Goal: Task Accomplishment & Management: Manage account settings

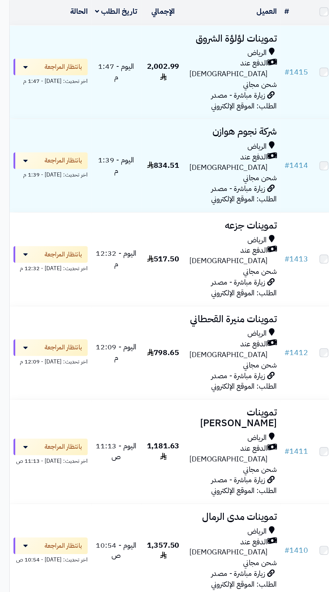
scroll to position [16, 0]
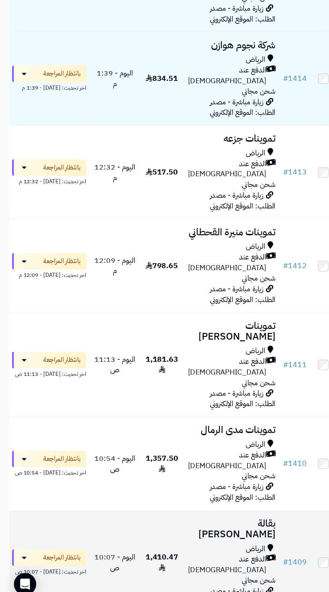
click at [160, 552] on span "الدفع عند [DEMOGRAPHIC_DATA]" at bounding box center [164, 559] width 57 height 15
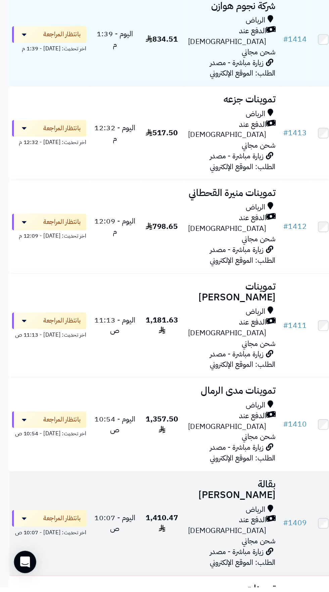
scroll to position [42, 0]
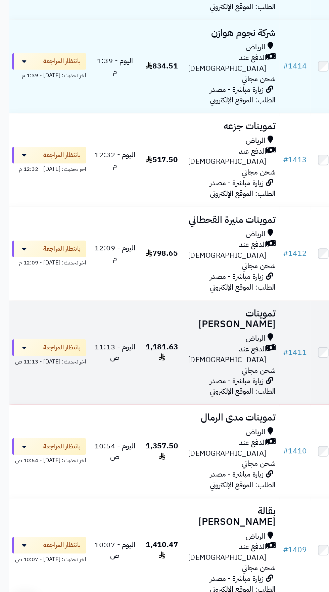
click at [167, 384] on span "الدفع عند [DEMOGRAPHIC_DATA]" at bounding box center [164, 391] width 57 height 15
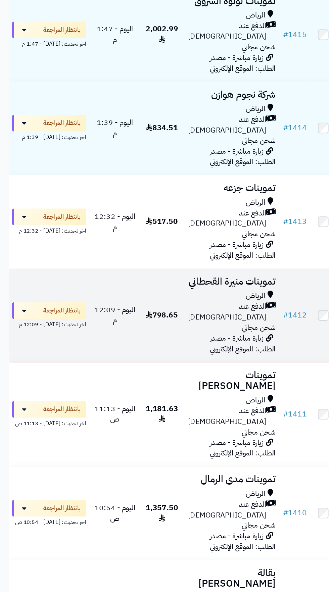
click at [166, 331] on span "زيارة مباشرة - مصدر الطلب: الموقع الإلكتروني" at bounding box center [176, 339] width 48 height 16
click at [153, 331] on span "زيارة مباشرة - مصدر الطلب: الموقع الإلكتروني" at bounding box center [176, 339] width 48 height 16
click at [159, 301] on div "الرياض" at bounding box center [167, 305] width 63 height 8
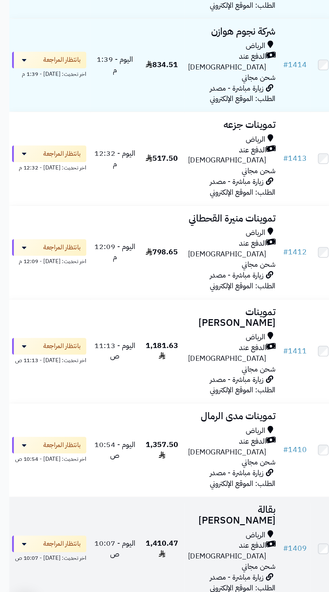
click at [164, 550] on span "زيارة مباشرة - مصدر الطلب: الموقع الإلكتروني" at bounding box center [176, 558] width 48 height 16
click at [159, 527] on span "الدفع عند [DEMOGRAPHIC_DATA]" at bounding box center [164, 534] width 57 height 15
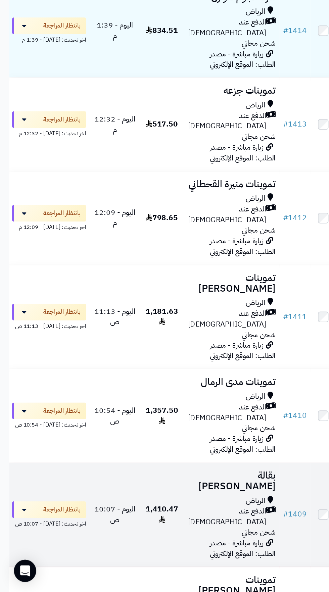
scroll to position [44, 0]
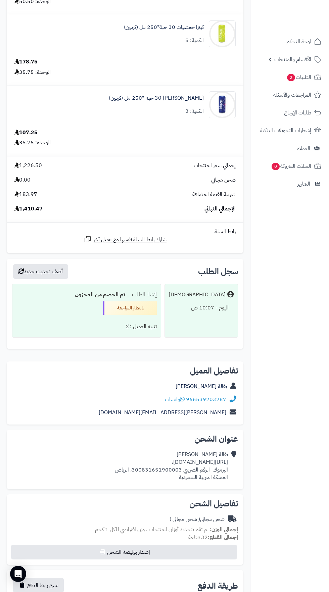
scroll to position [574, 0]
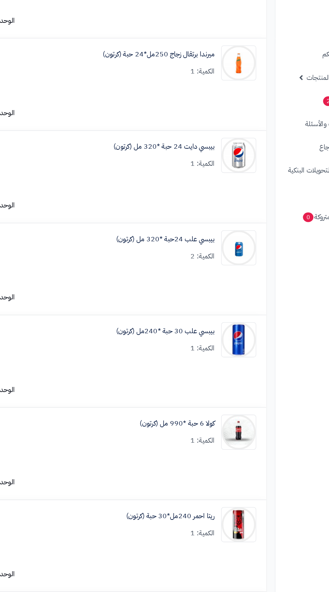
scroll to position [405, 0]
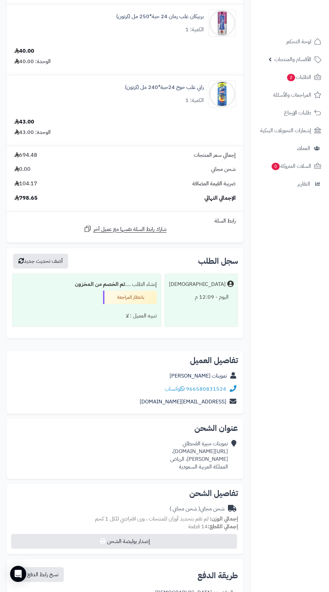
scroll to position [641, 0]
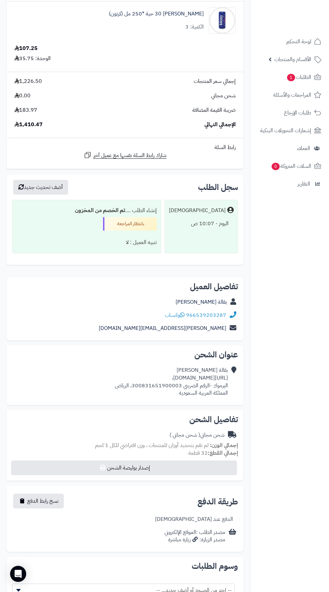
scroll to position [612, 0]
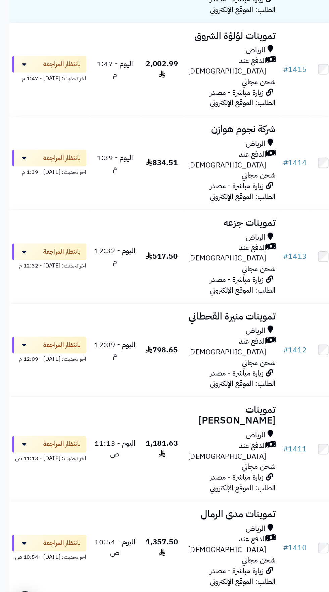
scroll to position [44, 0]
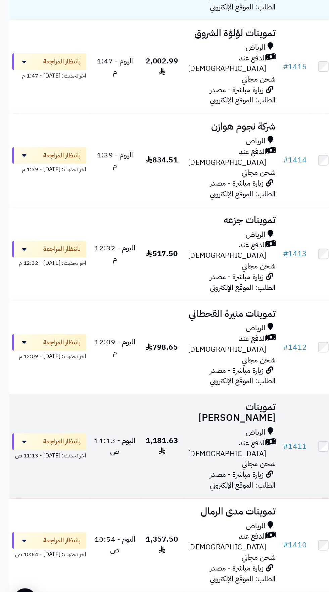
click at [168, 450] on div "الرياض" at bounding box center [167, 454] width 63 height 8
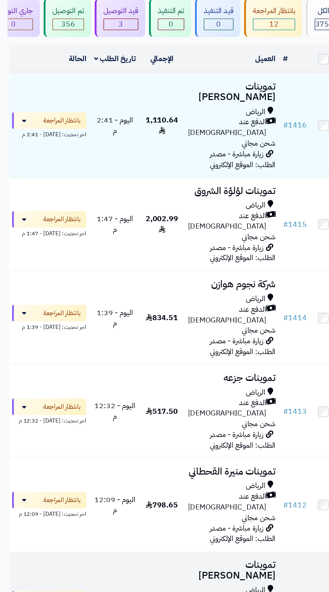
scroll to position [69, 0]
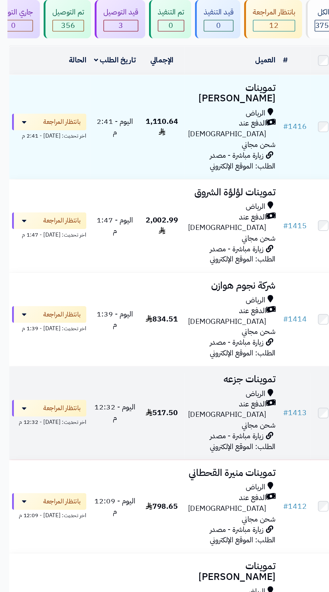
click at [162, 289] on span "الدفع عند [DEMOGRAPHIC_DATA]" at bounding box center [164, 296] width 57 height 15
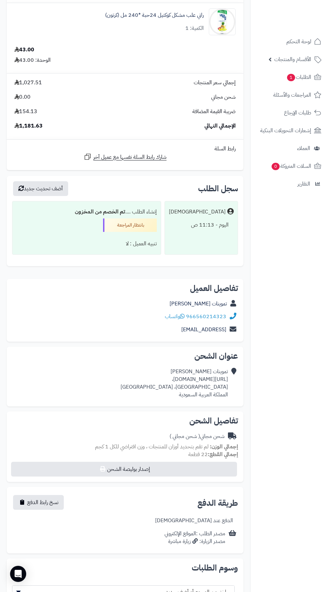
scroll to position [1210, 0]
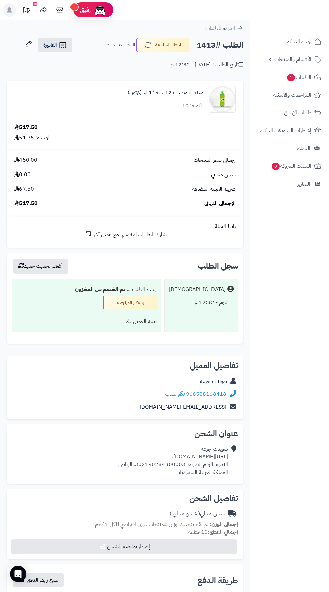
copy div "[URL][DOMAIN_NAME]،"
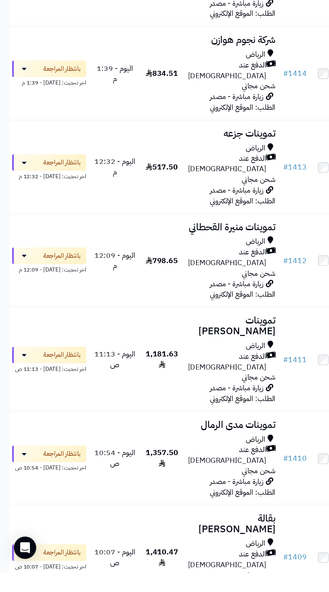
scroll to position [69, 0]
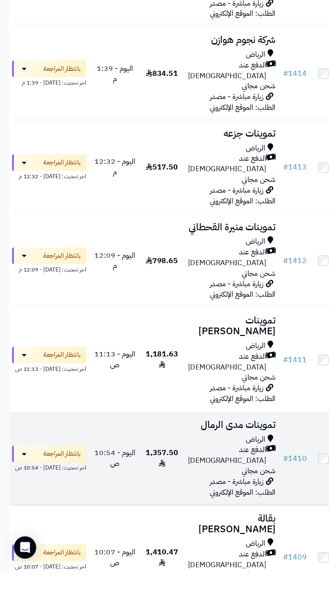
click at [137, 492] on div "الرياض الدفع عند الاستلام شحن مجاني" at bounding box center [167, 507] width 63 height 31
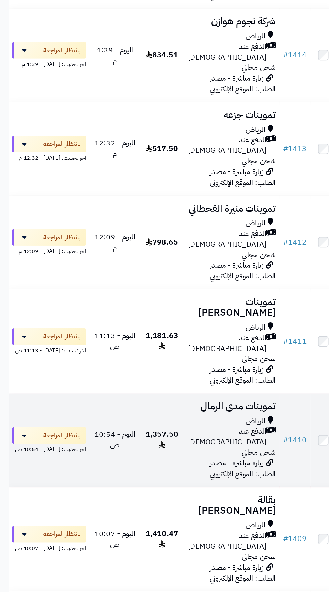
scroll to position [131, 0]
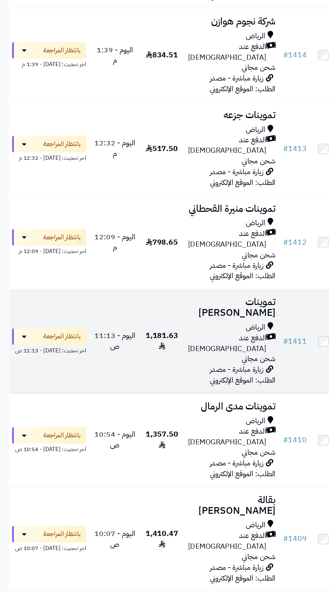
click at [94, 368] on span "اليوم - 11:13 ص" at bounding box center [83, 376] width 30 height 16
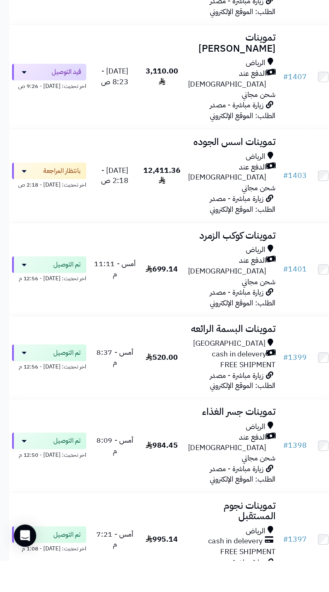
scroll to position [486, 0]
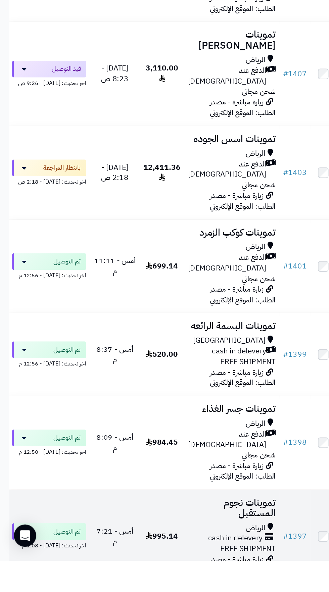
click at [103, 541] on td "995.14" at bounding box center [117, 574] width 32 height 67
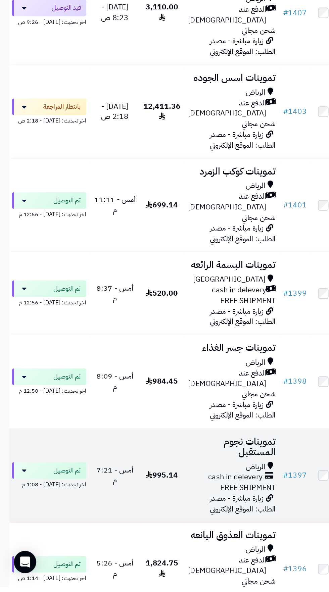
scroll to position [562, 0]
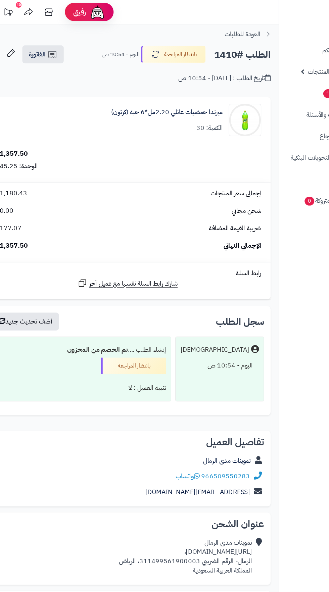
scroll to position [4, 0]
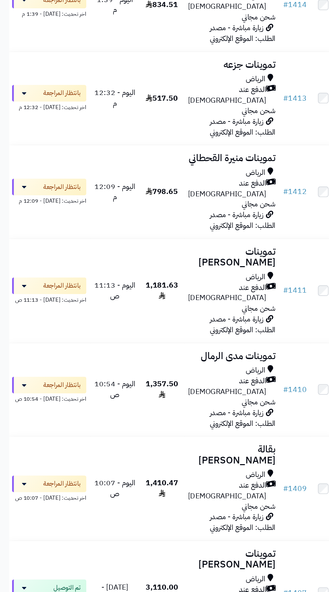
scroll to position [371, 0]
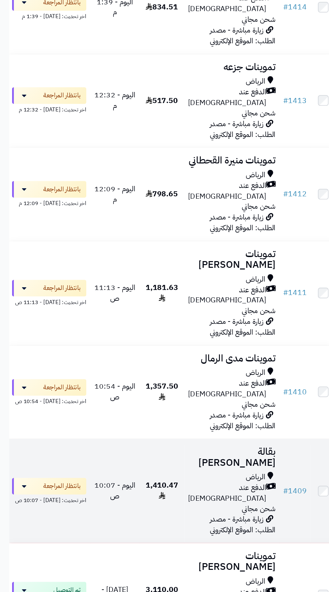
click at [151, 341] on div "الرياض" at bounding box center [167, 345] width 63 height 8
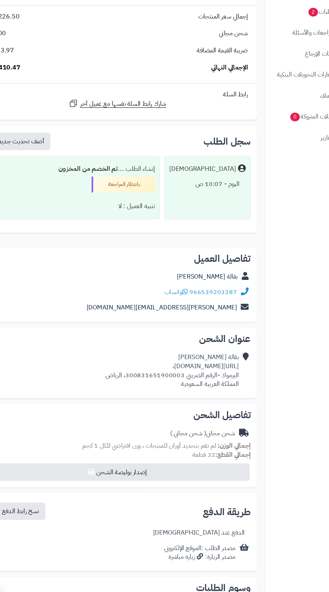
scroll to position [574, 0]
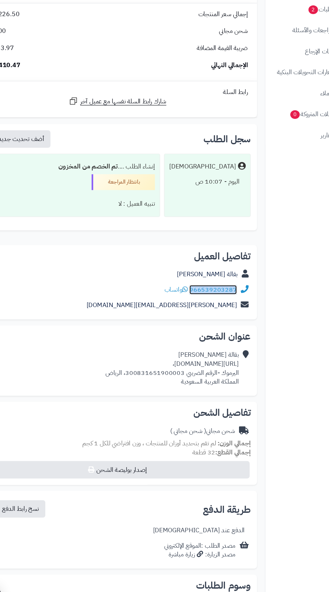
copy link "966539203287"
copy div "https://maps.app.goo.gl/F8yL6g516mjDmxiRA،"
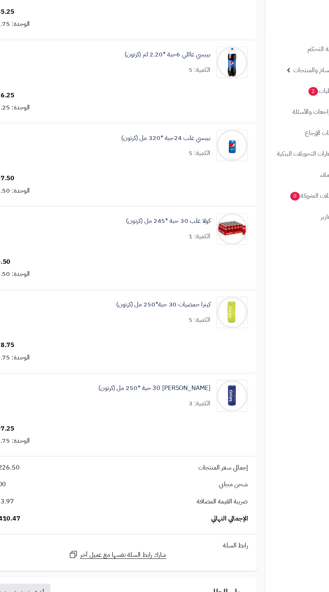
scroll to position [0, 0]
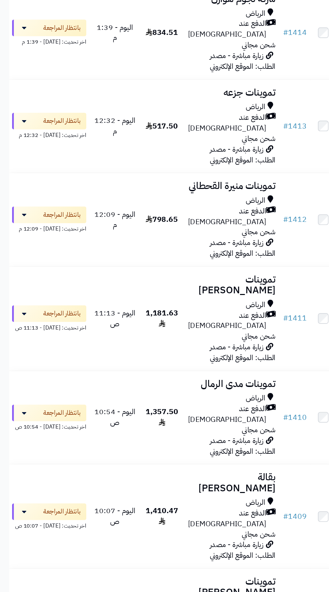
scroll to position [352, 0]
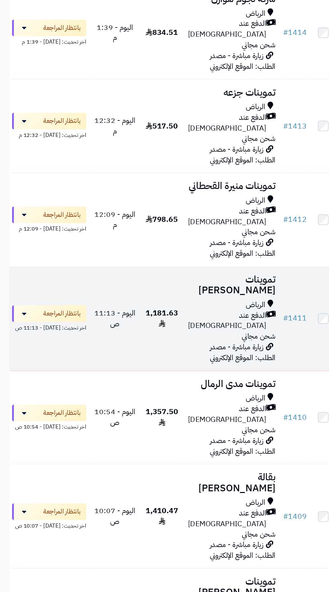
click at [111, 223] on span "1,181.63" at bounding box center [117, 231] width 24 height 16
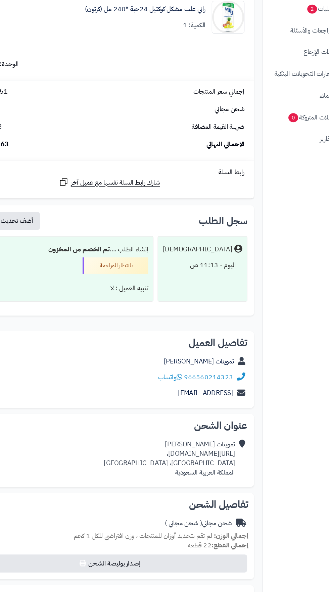
scroll to position [1147, 0]
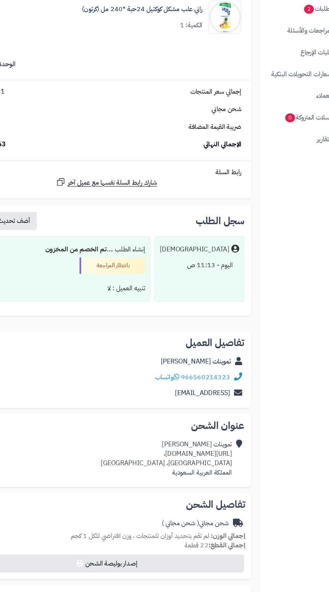
copy div "[URL][DOMAIN_NAME]،"
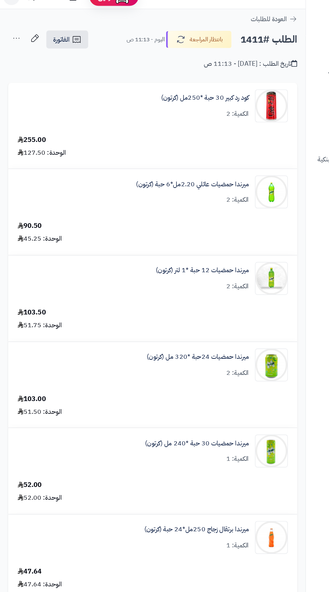
scroll to position [0, 0]
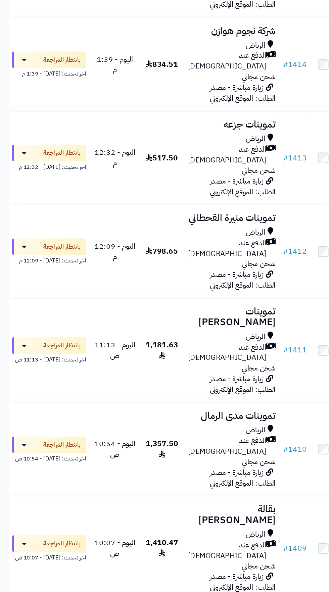
scroll to position [322, 0]
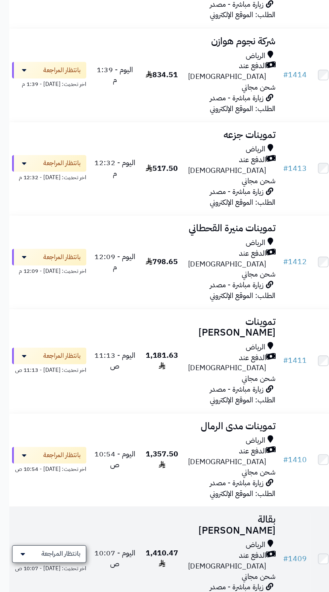
click at [48, 397] on span "بانتظار المراجعة" at bounding box center [44, 400] width 28 height 7
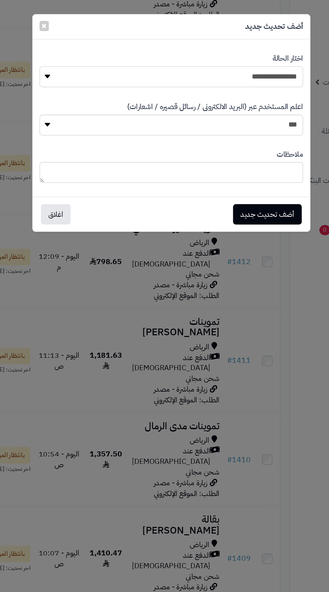
click at [238, 54] on select "**********" at bounding box center [164, 55] width 191 height 15
select select "**"
click at [235, 151] on button "أضف تحديث جديد" at bounding box center [234, 154] width 50 height 15
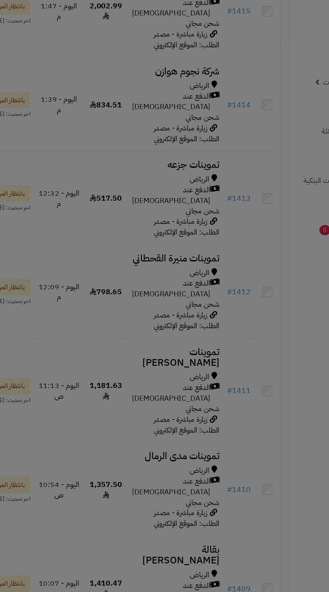
scroll to position [343, 0]
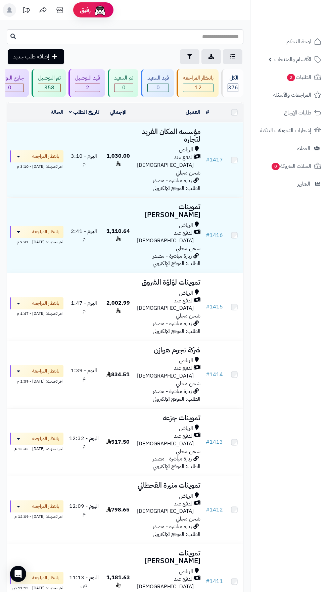
scroll to position [343, 0]
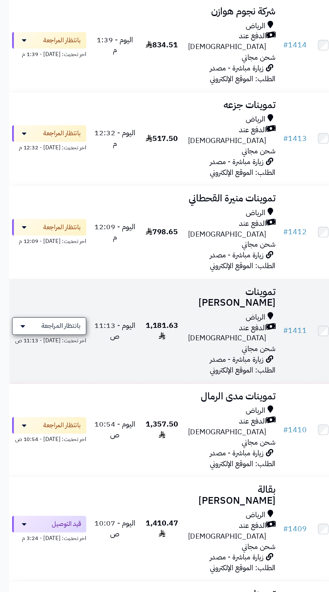
click at [48, 233] on span "بانتظار المراجعة" at bounding box center [44, 236] width 28 height 7
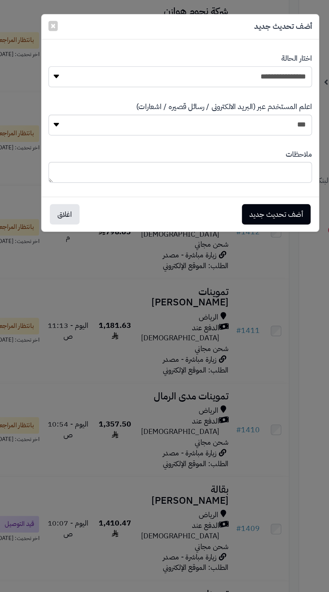
click at [230, 57] on select "**********" at bounding box center [164, 55] width 191 height 15
select select "**"
click at [242, 154] on button "أضف تحديث جديد" at bounding box center [234, 154] width 50 height 15
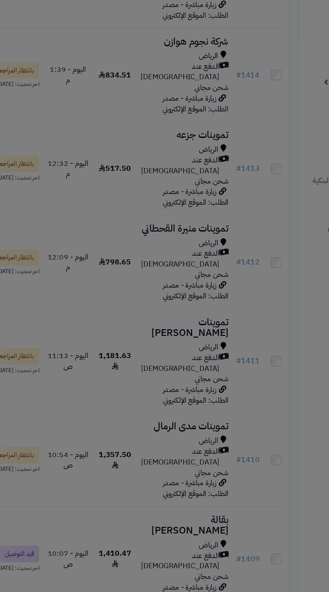
scroll to position [365, 0]
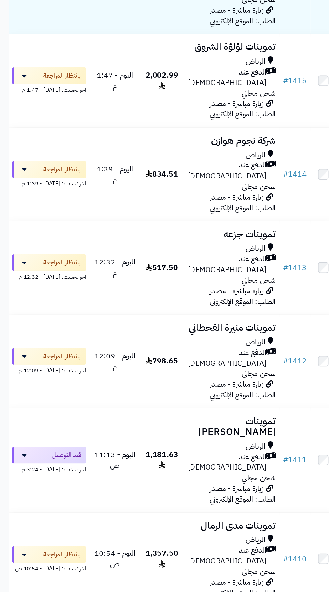
scroll to position [245, 0]
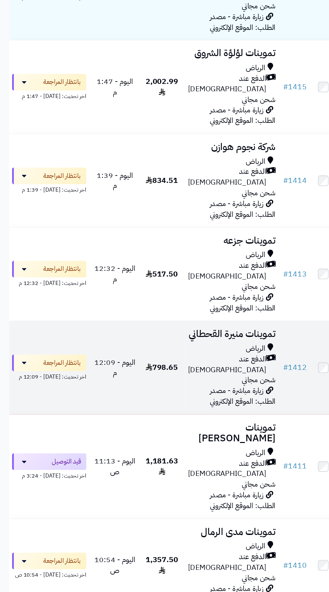
click at [157, 256] on span "الدفع عند [DEMOGRAPHIC_DATA]" at bounding box center [164, 263] width 57 height 15
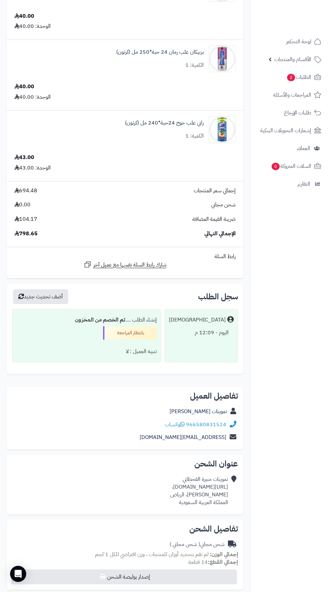
scroll to position [716, 0]
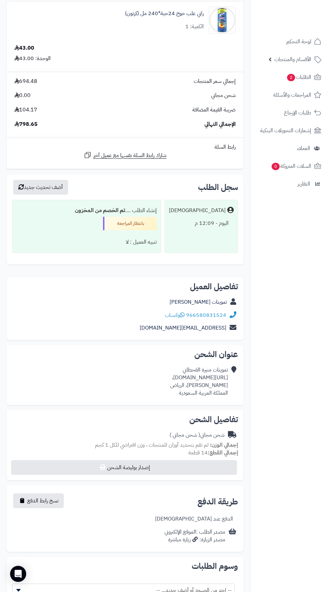
click at [220, 343] on div "**********" at bounding box center [125, 450] width 247 height 346
copy link "966580831524"
copy div "https://maps.app.goo.gl/4tsYCJCLCm771YGX8،"
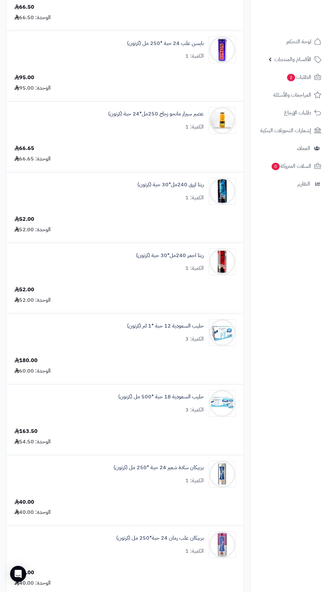
scroll to position [0, 0]
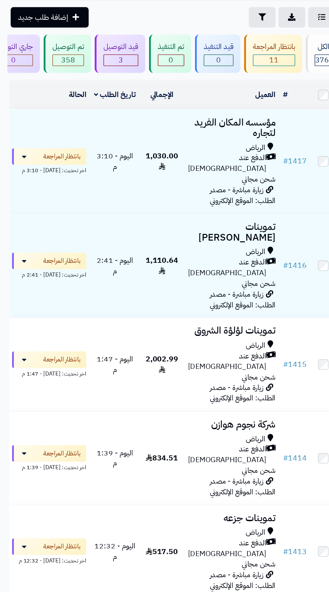
scroll to position [42, 0]
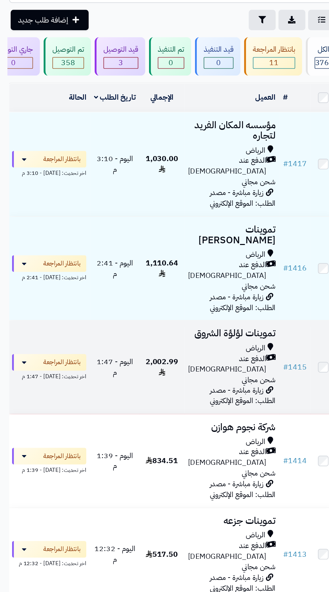
click at [126, 258] on span "2,002.99" at bounding box center [117, 266] width 24 height 16
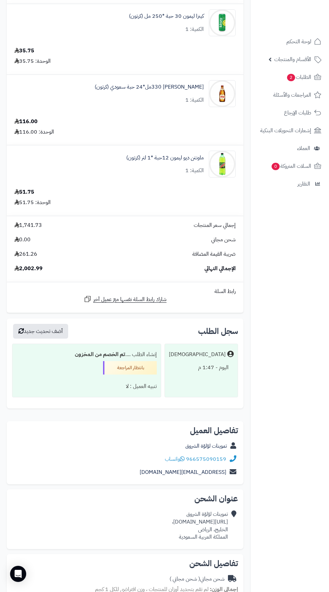
scroll to position [1345, 0]
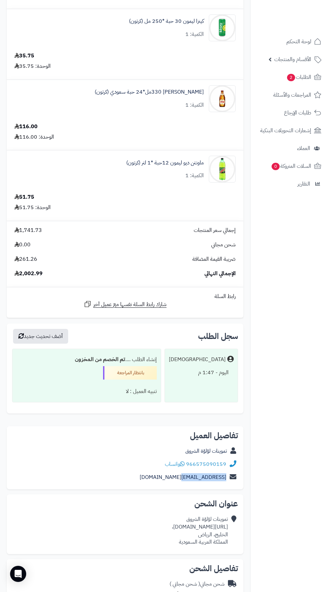
click at [291, 555] on nav "لوحة التحكم الأقسام والمنتجات المنتجات الأقسام الماركات مواصفات المنتجات مواصفا…" at bounding box center [289, 304] width 79 height 592
copy link "966575090159"
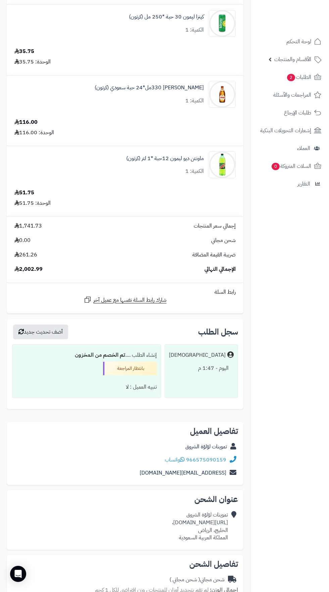
copy div "https://maps.app.goo.gl/1BRNdUx98NnCJF876،"
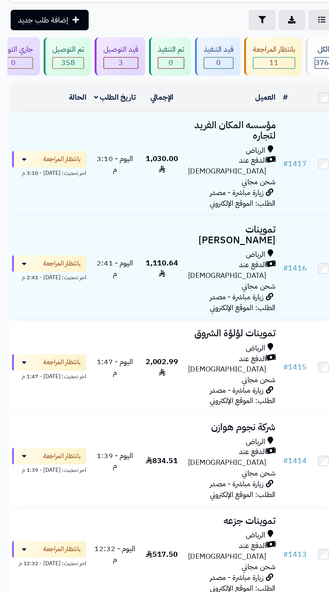
scroll to position [42, 0]
